Goal: Task Accomplishment & Management: Complete application form

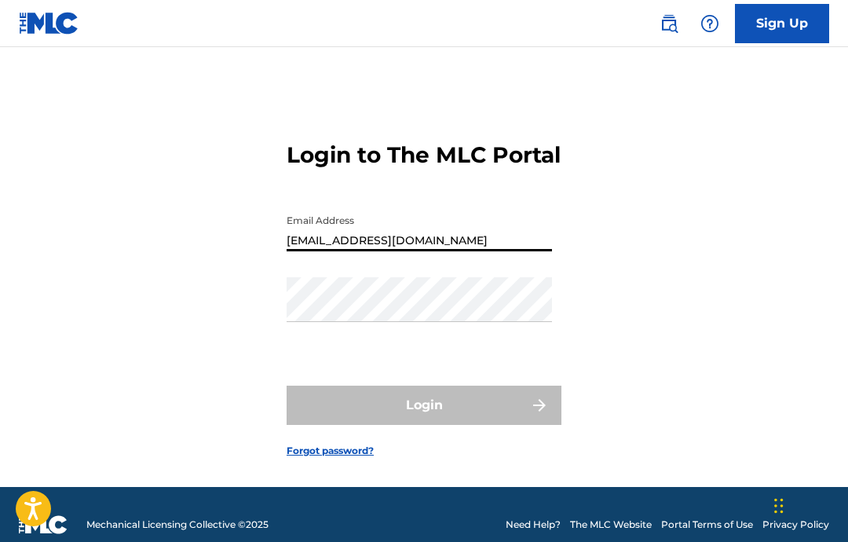
type input "[EMAIL_ADDRESS][DOMAIN_NAME]"
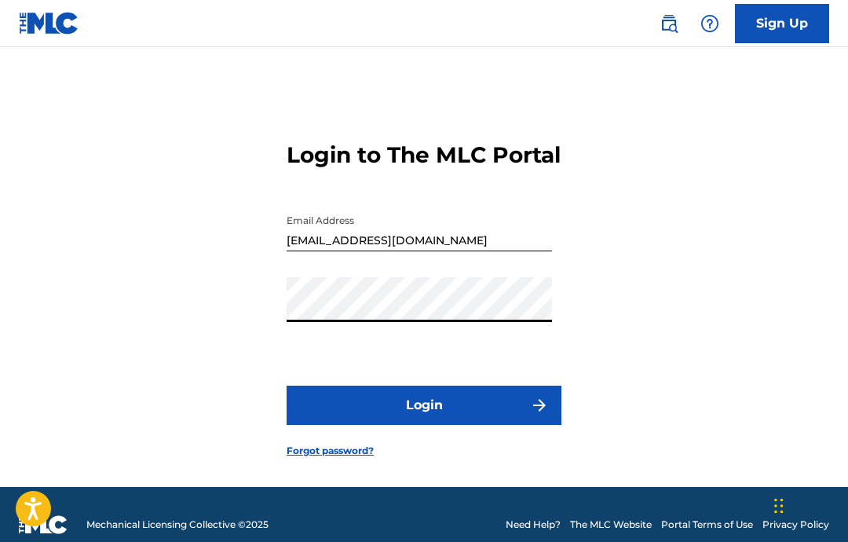
click at [431, 425] on button "Login" at bounding box center [424, 405] width 275 height 39
click at [505, 425] on button "Login" at bounding box center [424, 405] width 275 height 39
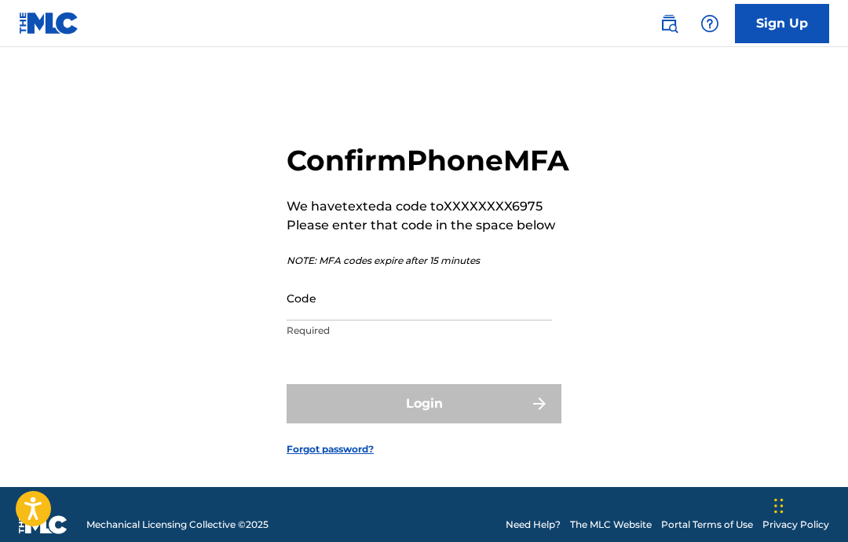
click at [439, 320] on input "Code" at bounding box center [419, 298] width 265 height 45
type input "Y"
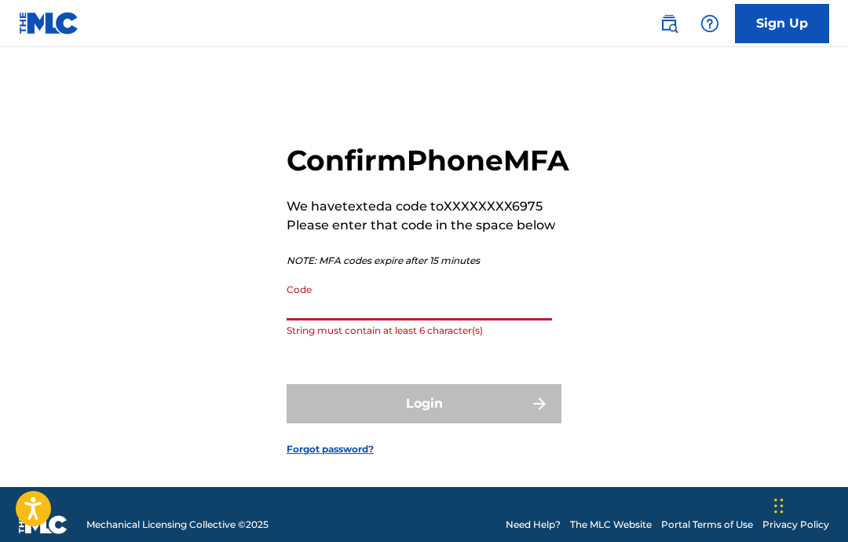
paste input "304207"
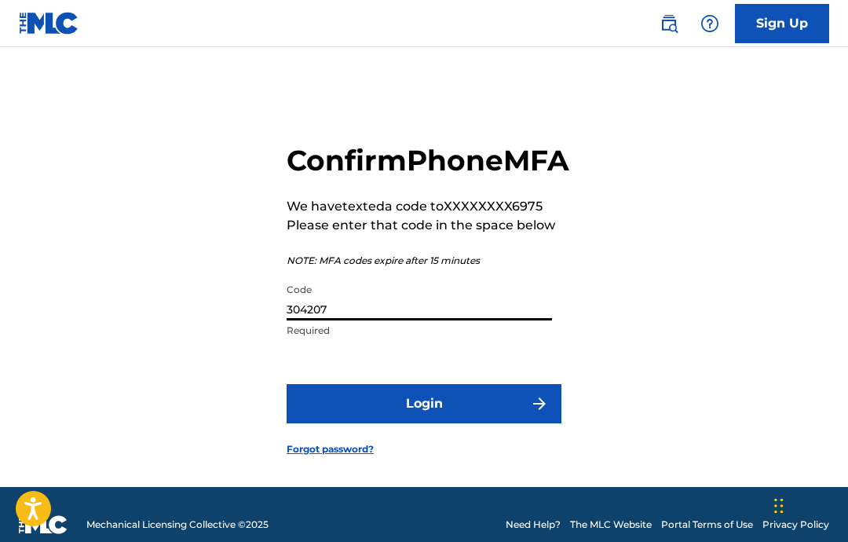
type input "304207"
click at [451, 423] on button "Login" at bounding box center [424, 403] width 275 height 39
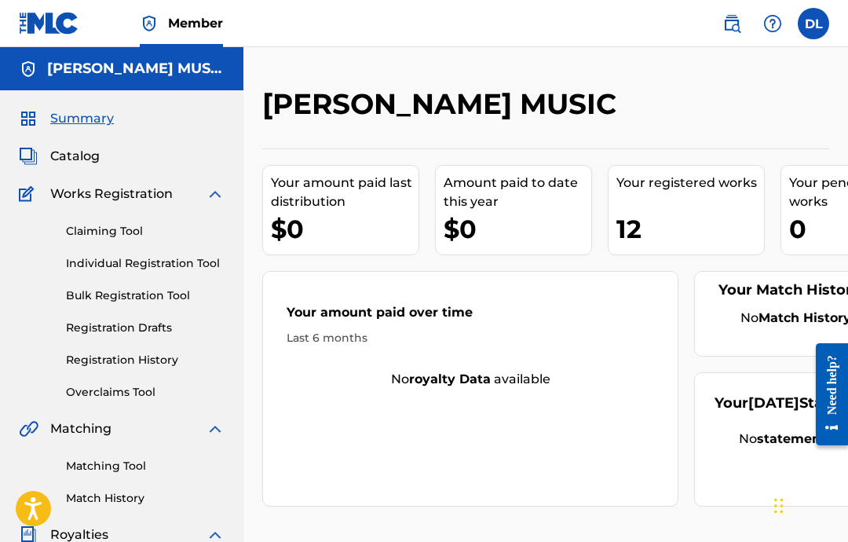
click at [123, 261] on link "Individual Registration Tool" at bounding box center [145, 263] width 159 height 16
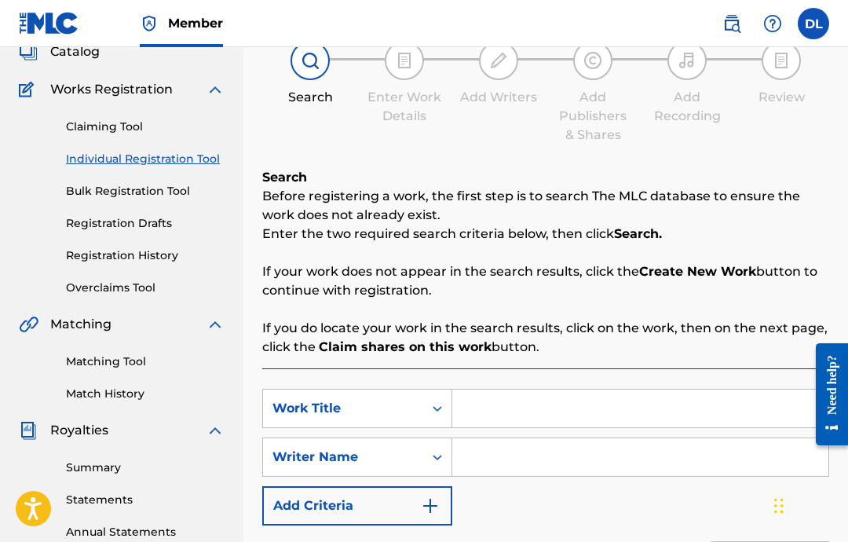
scroll to position [108, 0]
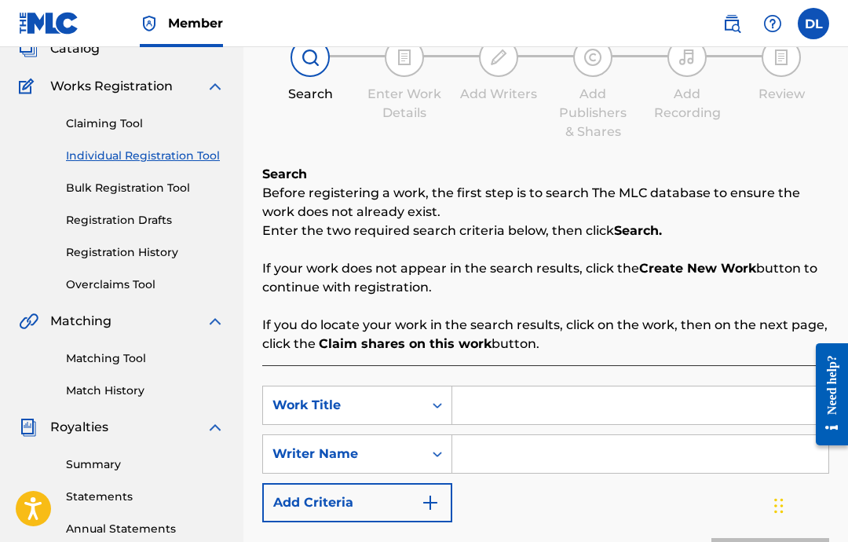
click at [599, 405] on input "Search Form" at bounding box center [640, 405] width 376 height 38
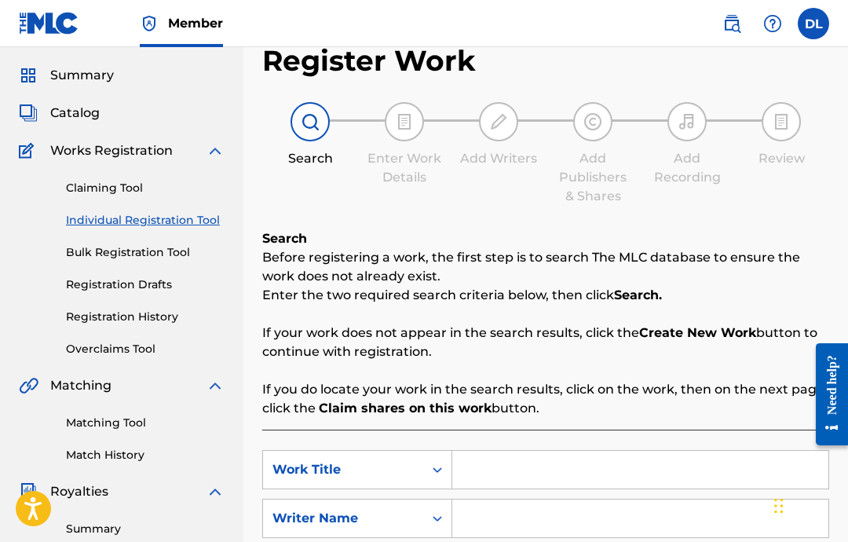
scroll to position [0, 0]
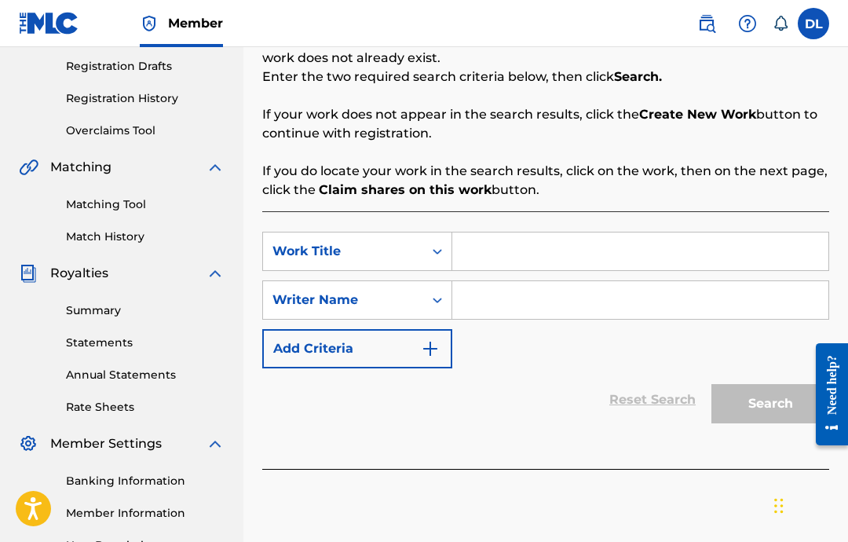
scroll to position [266, 0]
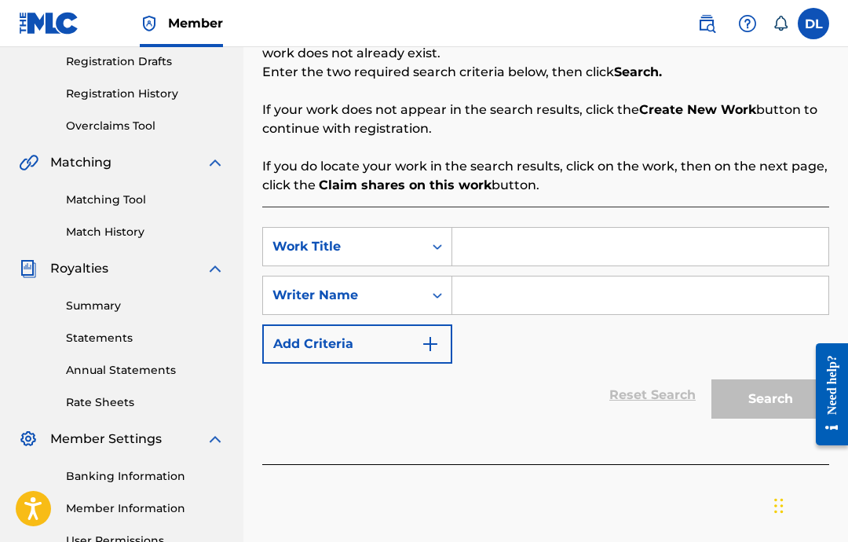
click at [598, 238] on input "Search Form" at bounding box center [640, 247] width 376 height 38
paste input "Dive Live"
type input "Dive Live"
click at [573, 289] on input "Search Form" at bounding box center [640, 296] width 376 height 38
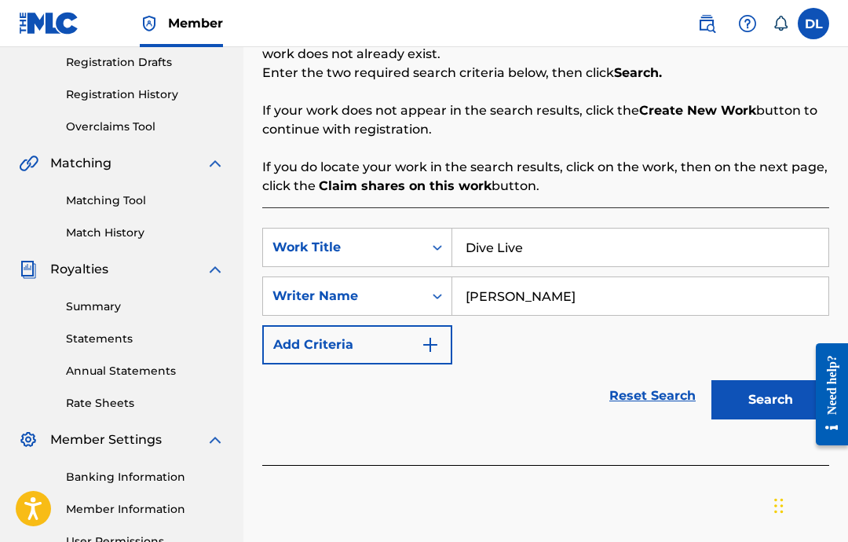
type input "Devon Lewis"
click at [754, 402] on button "Search" at bounding box center [771, 399] width 118 height 39
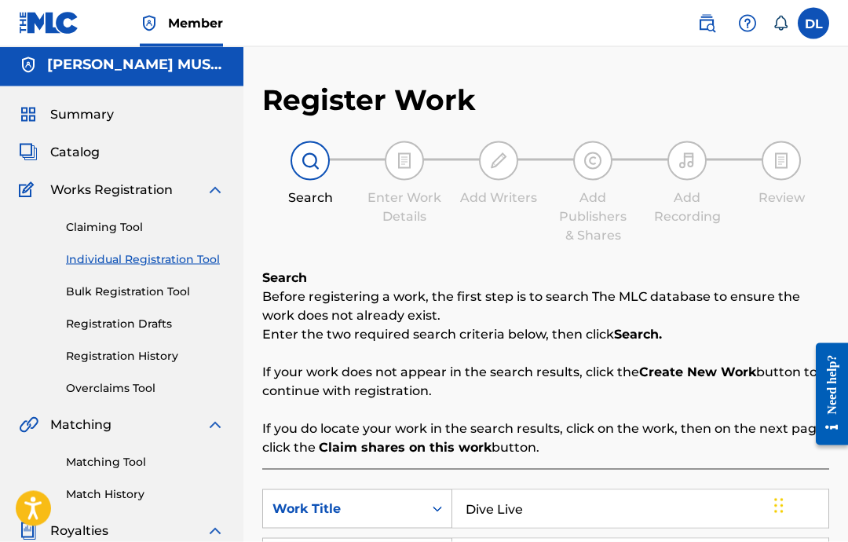
scroll to position [0, 0]
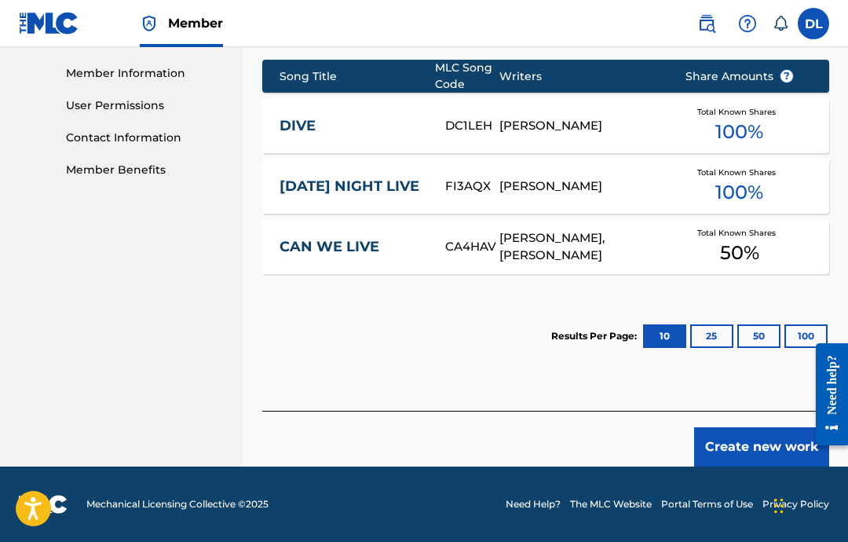
click at [754, 445] on button "Create new work" at bounding box center [761, 446] width 135 height 39
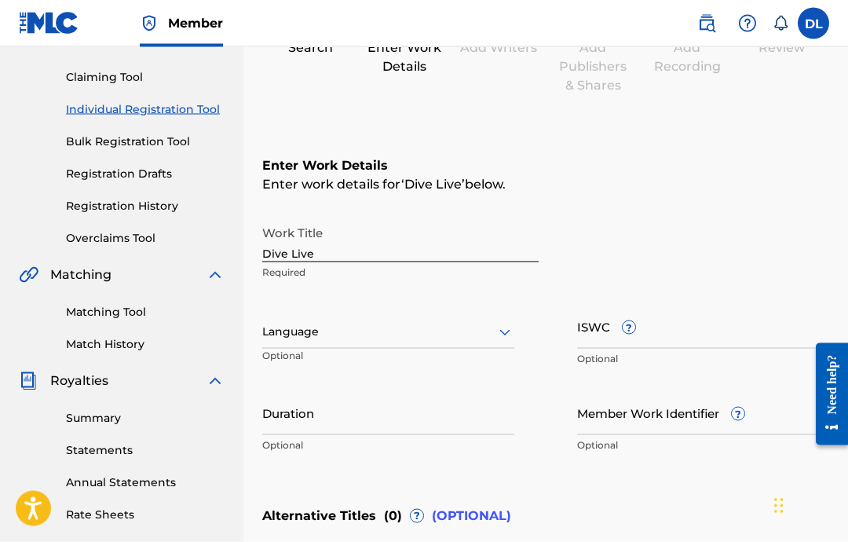
scroll to position [155, 0]
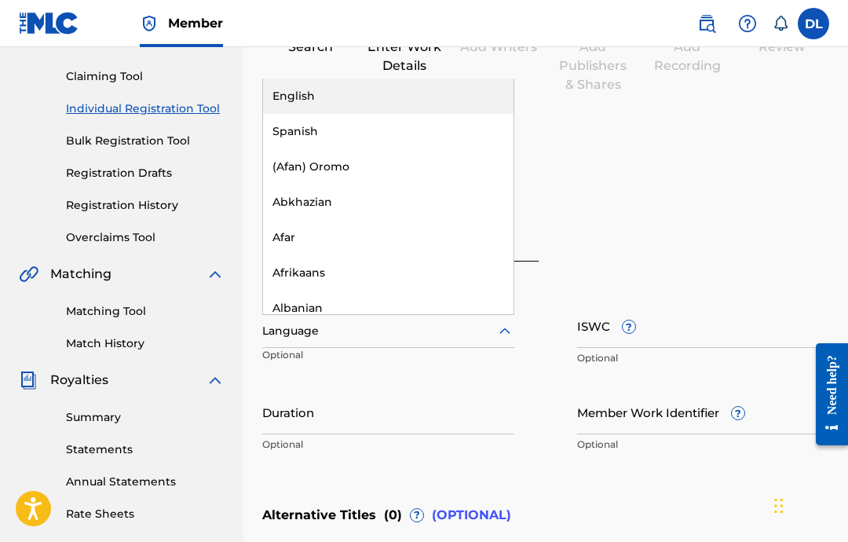
click at [472, 99] on div "English" at bounding box center [388, 96] width 251 height 35
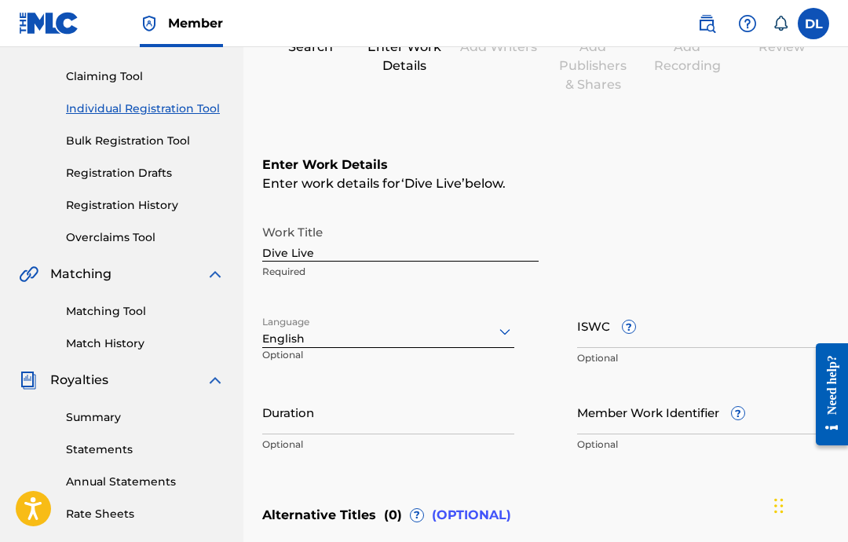
click at [592, 332] on input "ISWC ?" at bounding box center [703, 325] width 252 height 45
